Goal: Transaction & Acquisition: Purchase product/service

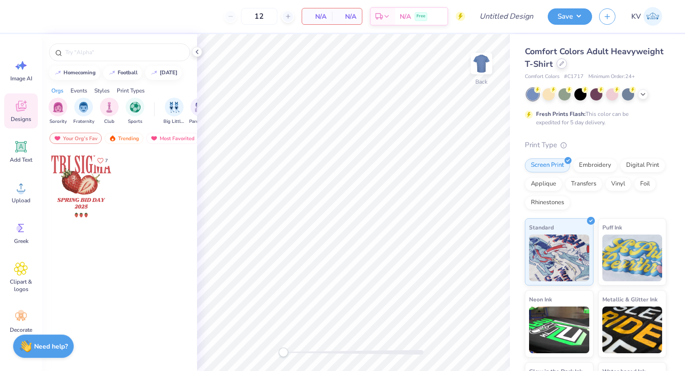
click at [559, 65] on icon at bounding box center [561, 63] width 5 height 5
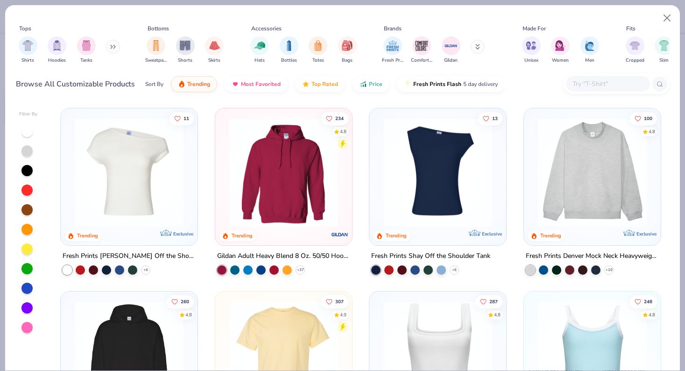
click at [7, 46] on div "Tops Shirts Hoodies Tanks Bottoms Sweatpants Shorts Skirts Accessories Hats Bot…" at bounding box center [342, 53] width 675 height 96
click at [34, 48] on div "filter for Shirts" at bounding box center [28, 44] width 19 height 19
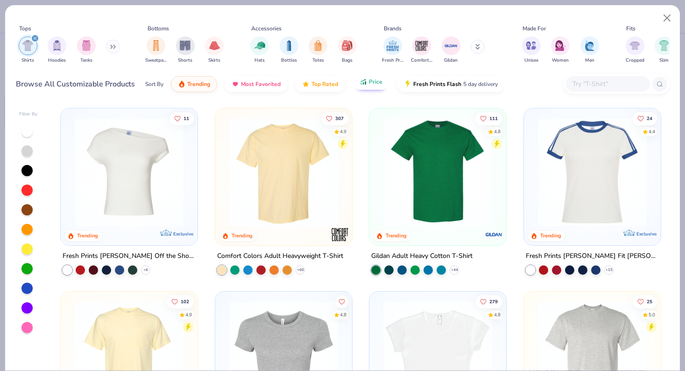
click at [370, 83] on span "Price" at bounding box center [376, 81] width 14 height 7
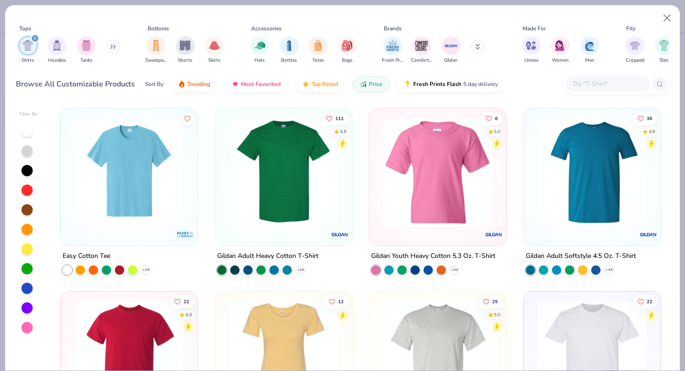
click at [306, 169] on img at bounding box center [284, 172] width 118 height 109
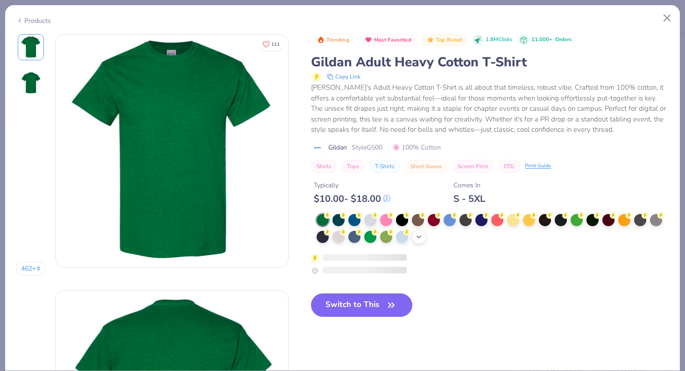
click at [421, 231] on div "+ 22" at bounding box center [419, 237] width 14 height 14
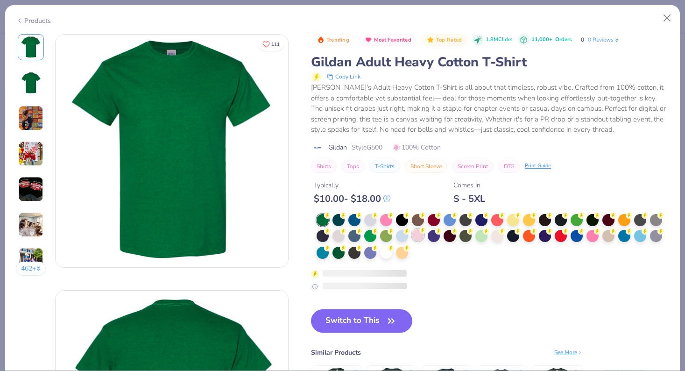
click at [420, 233] on icon at bounding box center [422, 230] width 7 height 7
